Goal: Find contact information: Find contact information

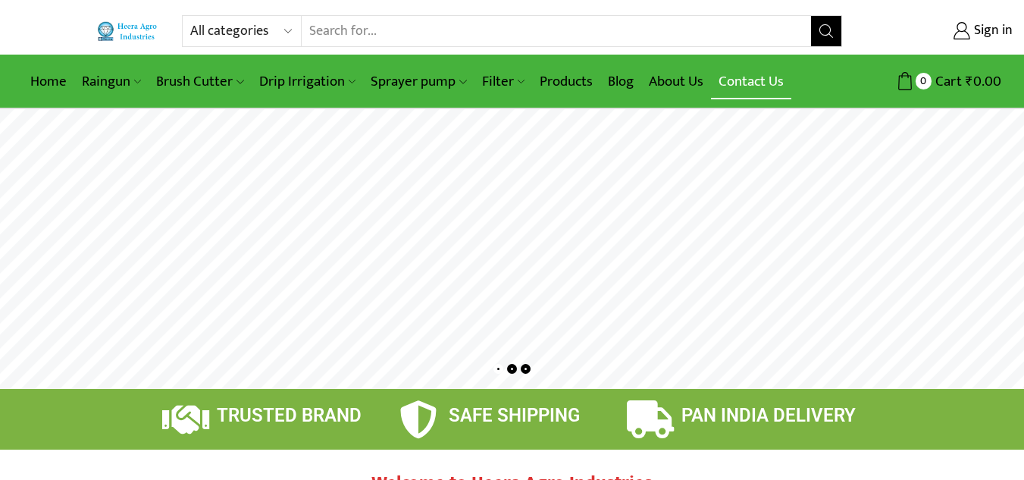
click at [719, 80] on link "Contact Us" at bounding box center [751, 82] width 80 height 36
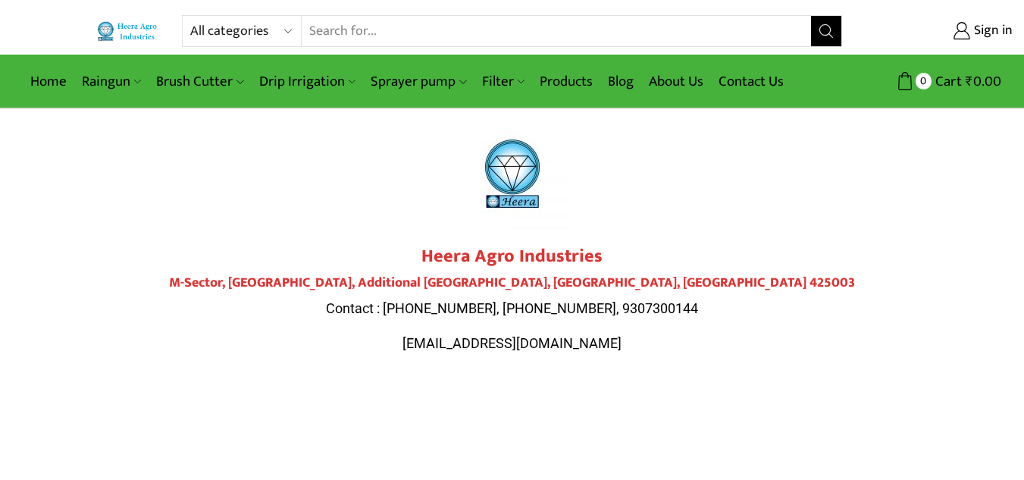
drag, startPoint x: 429, startPoint y: 259, endPoint x: 474, endPoint y: 257, distance: 44.8
click at [450, 257] on strong "Heera Agro Industries" at bounding box center [512, 256] width 181 height 30
drag, startPoint x: 609, startPoint y: 238, endPoint x: 605, endPoint y: 251, distance: 13.4
click at [605, 251] on h2 "Heera Agro Industries" at bounding box center [512, 257] width 849 height 22
